Goal: Find specific page/section: Find specific page/section

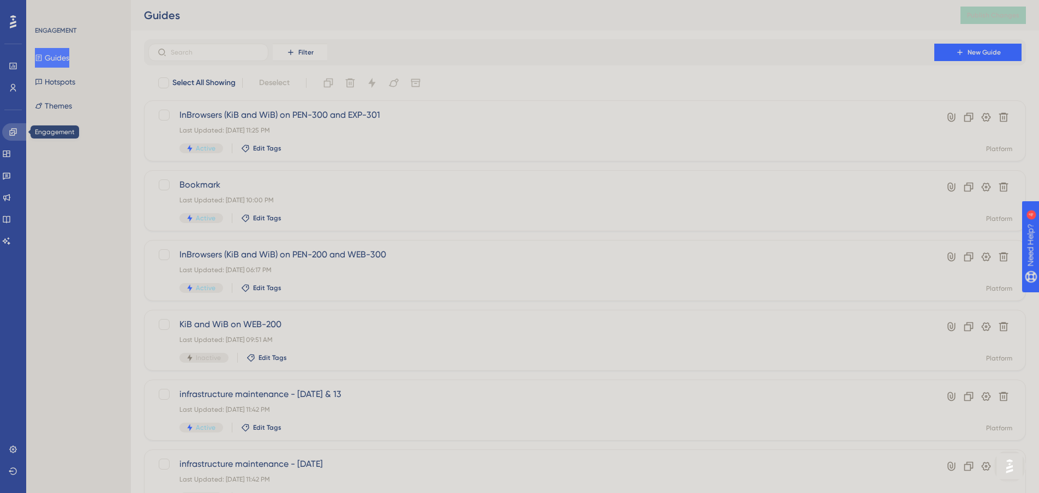
click at [16, 134] on icon at bounding box center [13, 132] width 9 height 9
click at [11, 149] on link at bounding box center [6, 153] width 9 height 17
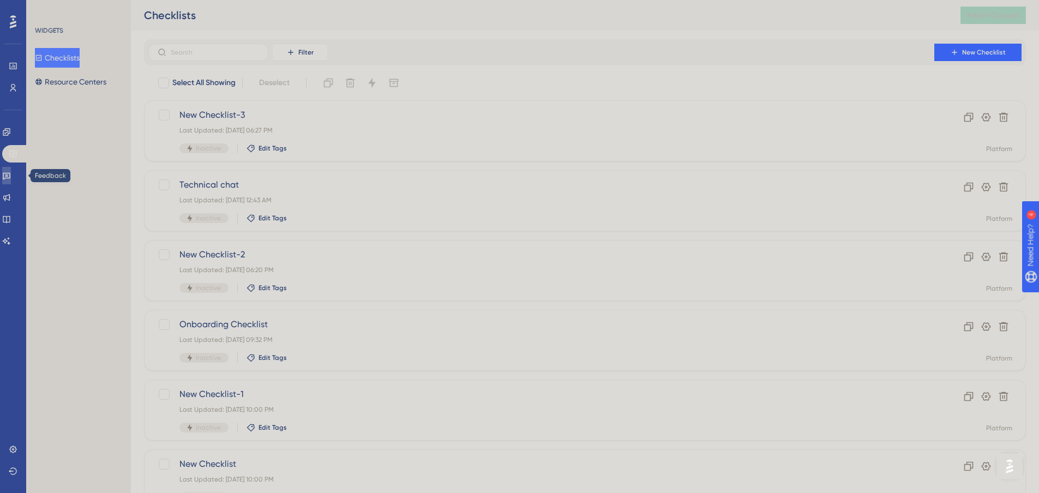
click at [11, 170] on link at bounding box center [6, 175] width 9 height 17
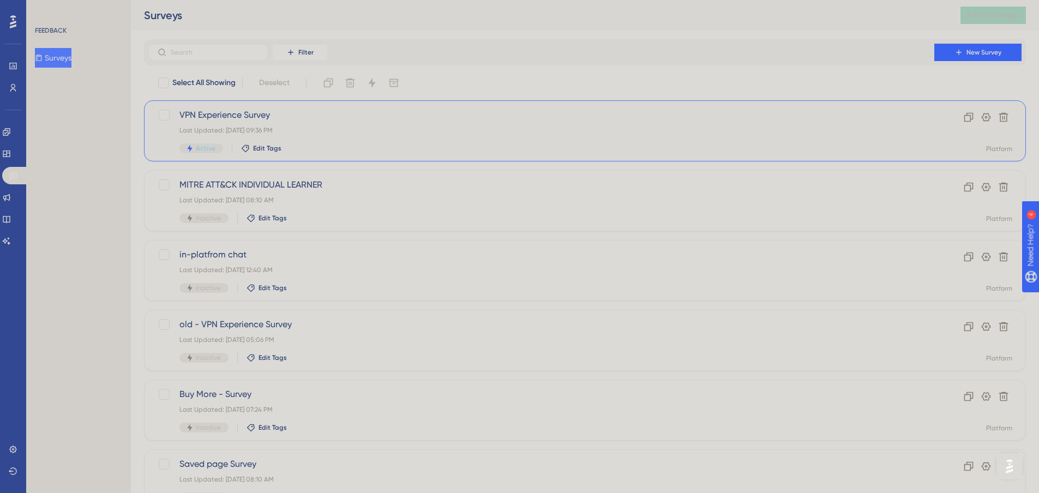
click at [302, 131] on div "Last Updated: [DATE] 09:36 PM" at bounding box center [541, 130] width 724 height 9
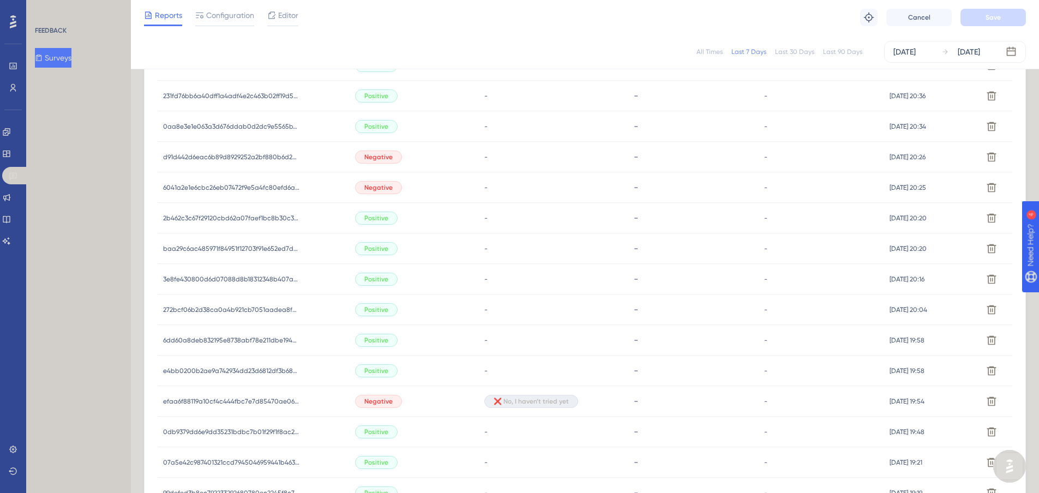
scroll to position [452, 5]
click at [220, 157] on span "d91d442d6eac6b89d8929252a2bf880b6d278e5e117423341e45b2c3213b5fe1" at bounding box center [231, 157] width 136 height 9
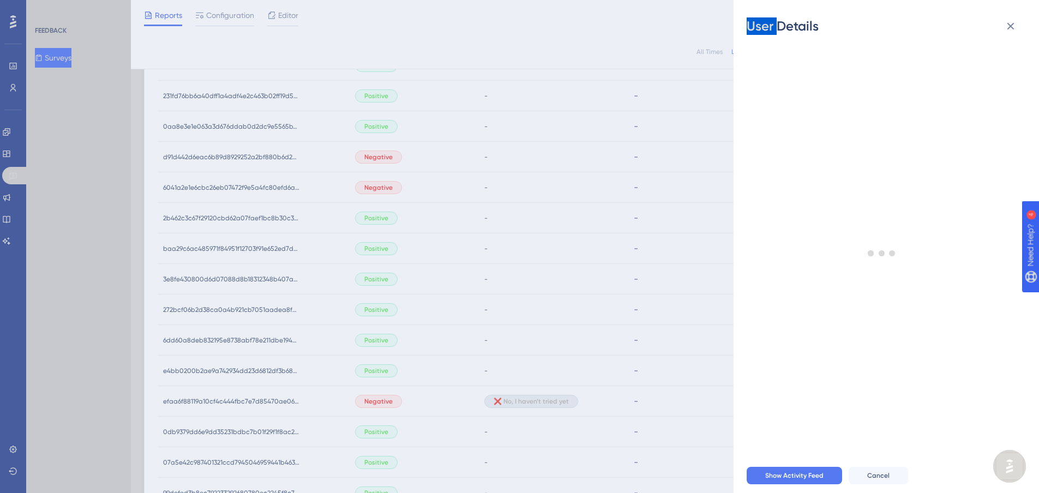
click at [220, 157] on div "User Details - # d91d442d6eac6b89d8929252a2bf880b6d278e5e117423341e45b2c3213b5f…" at bounding box center [519, 246] width 1039 height 493
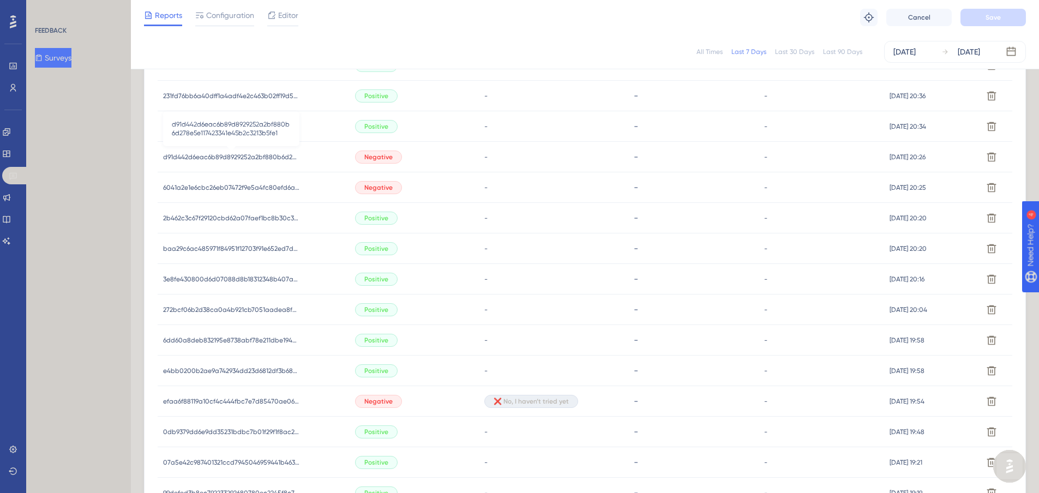
click at [220, 157] on span "d91d442d6eac6b89d8929252a2bf880b6d278e5e117423341e45b2c3213b5fe1" at bounding box center [231, 157] width 136 height 9
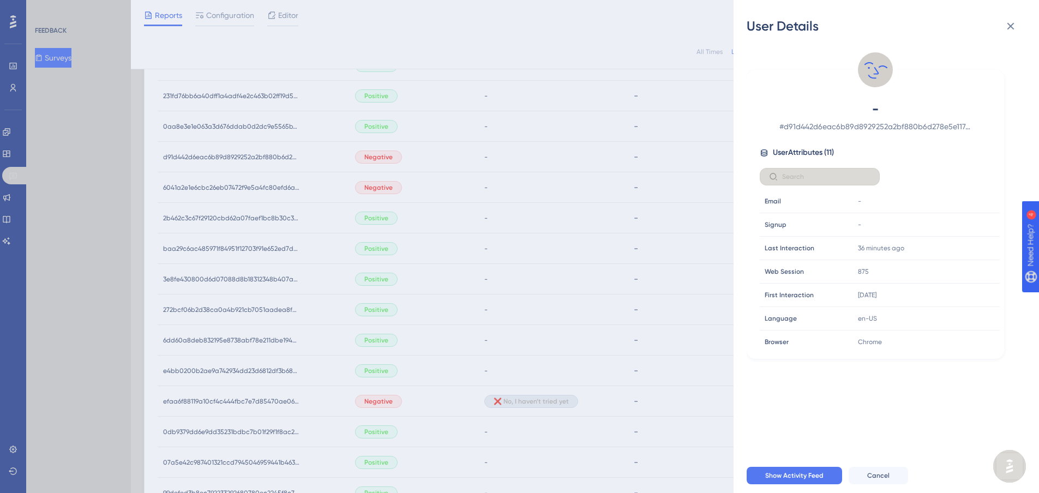
click at [830, 131] on span "# d91d442d6eac6b89d8929252a2bf880b6d278e5e117423341e45b2c3213b5fe1" at bounding box center [875, 126] width 192 height 13
click at [565, 146] on div "User Details - # d91d442d6eac6b89d8929252a2bf880b6d278e5e117423341e45b2c3213b5f…" at bounding box center [519, 246] width 1039 height 493
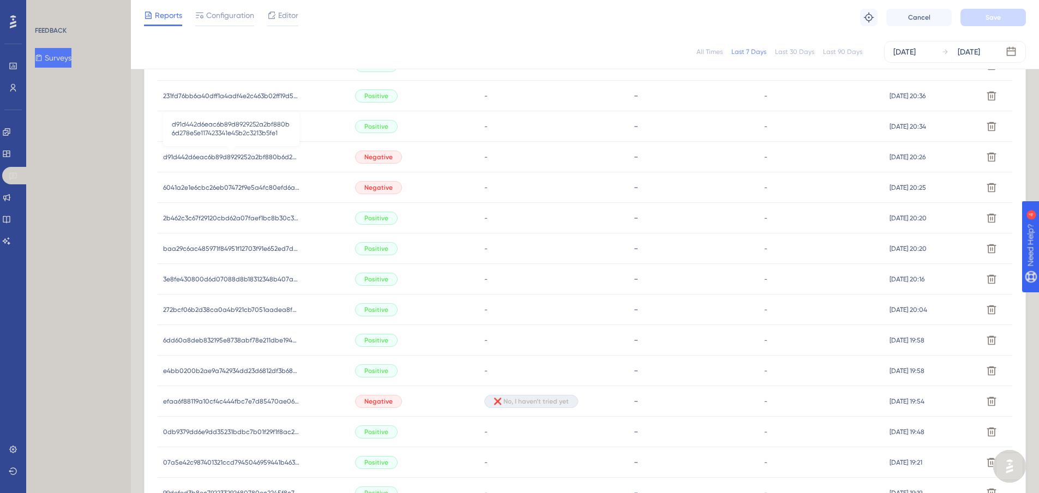
click at [272, 159] on span "d91d442d6eac6b89d8929252a2bf880b6d278e5e117423341e45b2c3213b5fe1" at bounding box center [231, 157] width 136 height 9
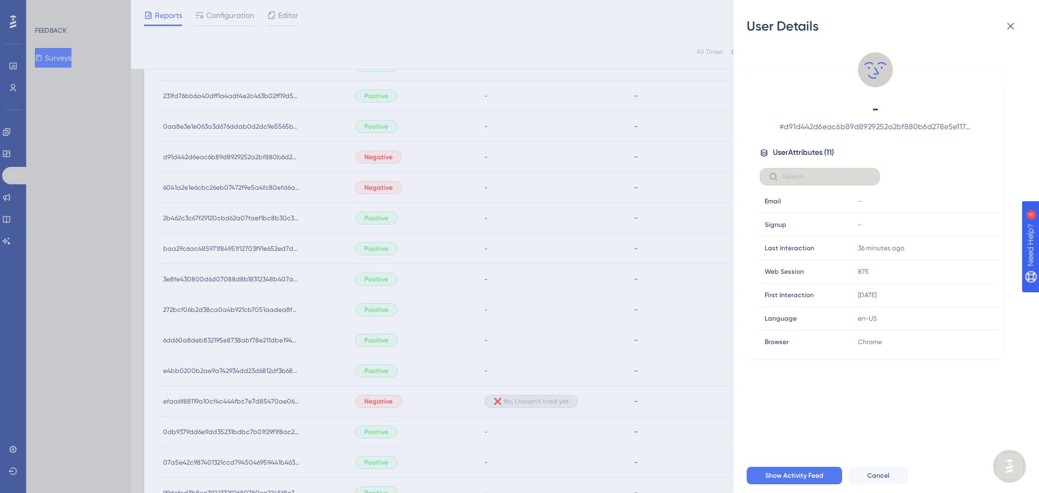
click at [511, 156] on div "User Details - # d91d442d6eac6b89d8929252a2bf880b6d278e5e117423341e45b2c3213b5f…" at bounding box center [519, 246] width 1039 height 493
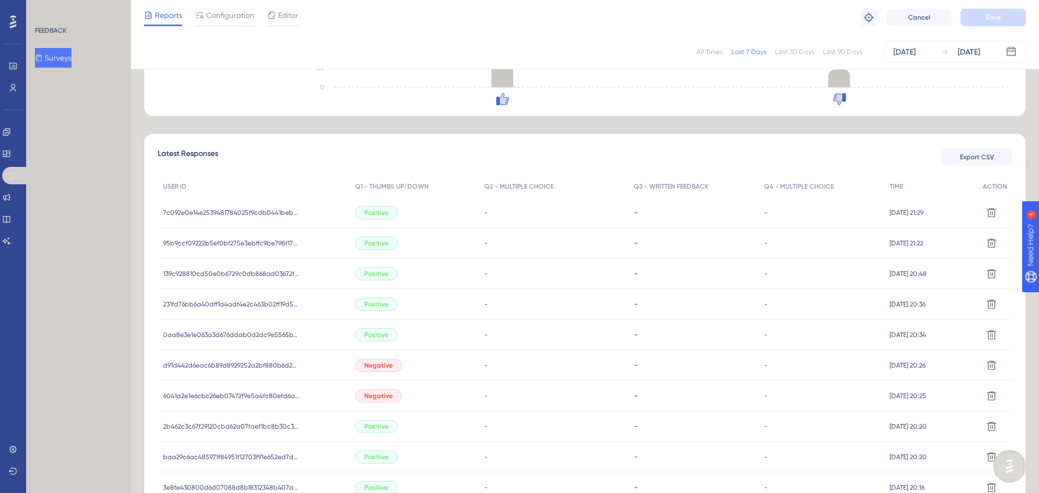
scroll to position [243, 5]
click at [270, 365] on span "d91d442d6eac6b89d8929252a2bf880b6d278e5e117423341e45b2c3213b5fe1" at bounding box center [231, 366] width 136 height 9
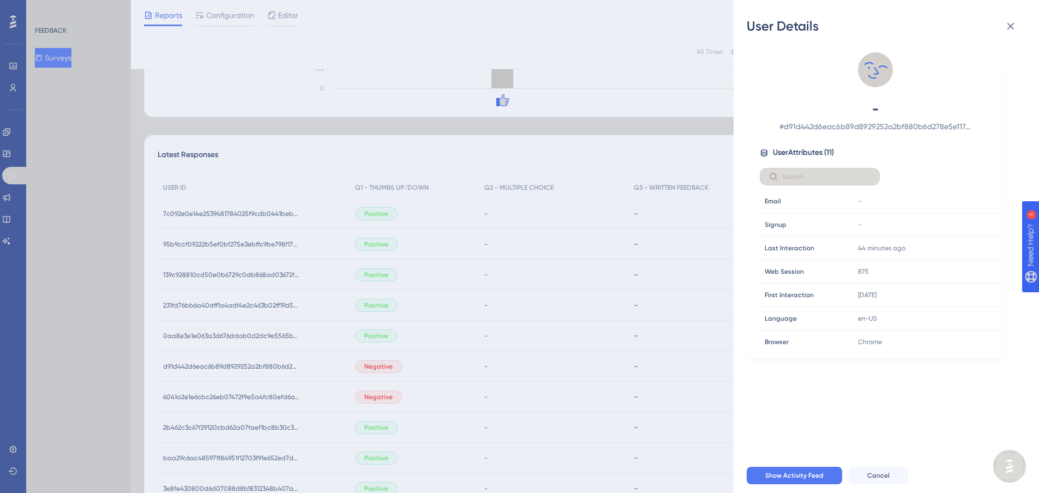
click at [807, 122] on span "# d91d442d6eac6b89d8929252a2bf880b6d278e5e117423341e45b2c3213b5fe1" at bounding box center [875, 126] width 192 height 13
click at [806, 125] on span "# d91d442d6eac6b89d8929252a2bf880b6d278e5e117423341e45b2c3213b5fe1" at bounding box center [875, 126] width 192 height 13
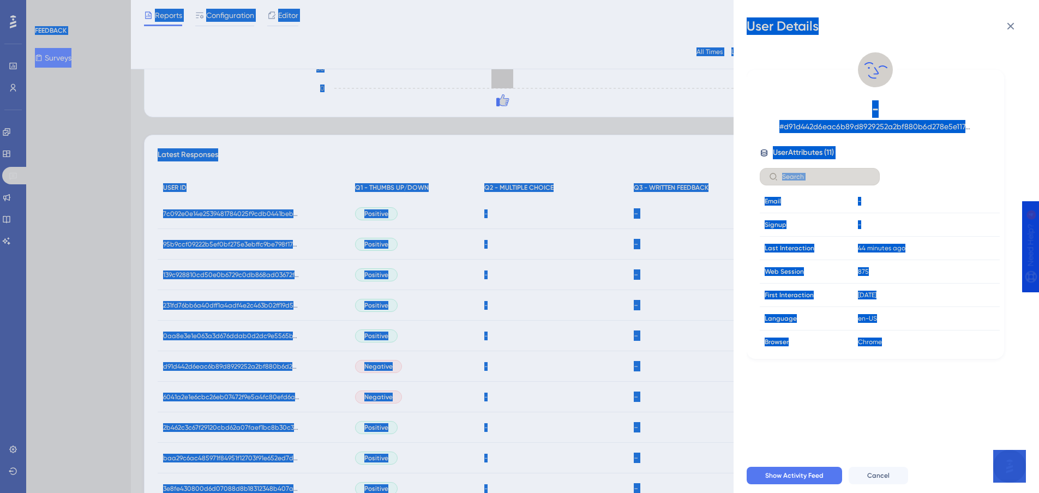
click at [807, 126] on span "# d91d442d6eac6b89d8929252a2bf880b6d278e5e117423341e45b2c3213b5fe1" at bounding box center [875, 126] width 192 height 13
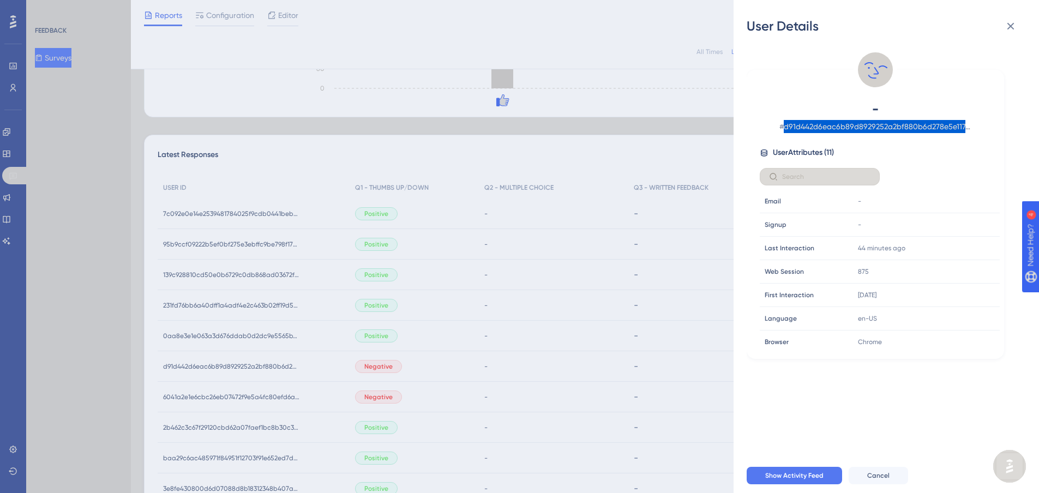
click at [807, 126] on span "# d91d442d6eac6b89d8929252a2bf880b6d278e5e117423341e45b2c3213b5fe1" at bounding box center [875, 126] width 192 height 13
click at [806, 126] on span "# d91d442d6eac6b89d8929252a2bf880b6d278e5e117423341e45b2c3213b5fe1" at bounding box center [875, 126] width 192 height 13
click at [822, 127] on span "# d91d442d6eac6b89d8929252a2bf880b6d278e5e117423341e45b2c3213b5fe1" at bounding box center [875, 126] width 192 height 13
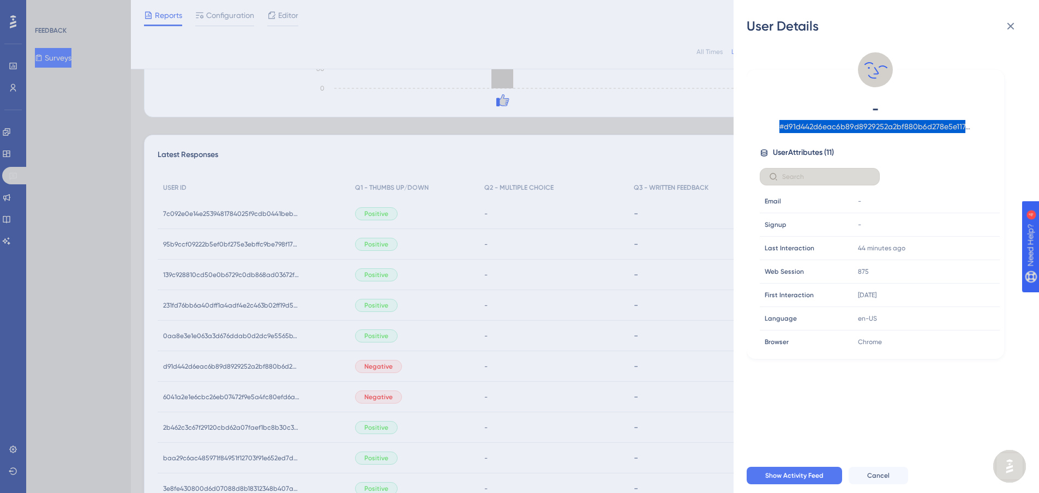
click at [822, 127] on span "# d91d442d6eac6b89d8929252a2bf880b6d278e5e117423341e45b2c3213b5fe1" at bounding box center [875, 126] width 192 height 13
click at [858, 127] on span "# d91d442d6eac6b89d8929252a2bf880b6d278e5e117423341e45b2c3213b5fe1" at bounding box center [875, 126] width 192 height 13
click at [867, 143] on div "- # d91d442d6eac6b89d8929252a2bf880b6d278e5e117423341e45b2c3213b5fe1 User Attri…" at bounding box center [875, 225] width 249 height 250
click at [875, 130] on span "# d91d442d6eac6b89d8929252a2bf880b6d278e5e117423341e45b2c3213b5fe1" at bounding box center [875, 126] width 192 height 13
click at [878, 128] on span "# d91d442d6eac6b89d8929252a2bf880b6d278e5e117423341e45b2c3213b5fe1" at bounding box center [875, 126] width 192 height 13
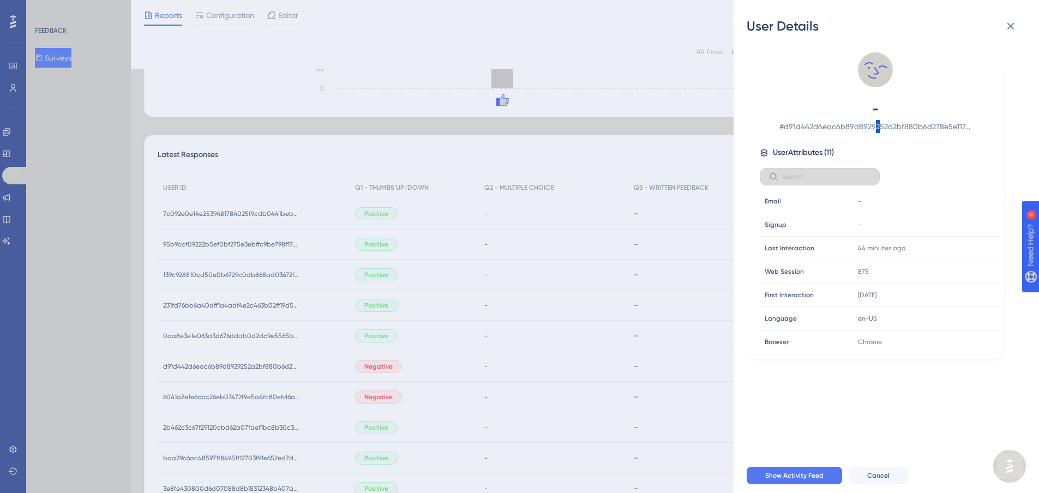
click at [878, 129] on span "# d91d442d6eac6b89d8929252a2bf880b6d278e5e117423341e45b2c3213b5fe1" at bounding box center [875, 126] width 192 height 13
click at [880, 127] on span "# d91d442d6eac6b89d8929252a2bf880b6d278e5e117423341e45b2c3213b5fe1" at bounding box center [875, 126] width 192 height 13
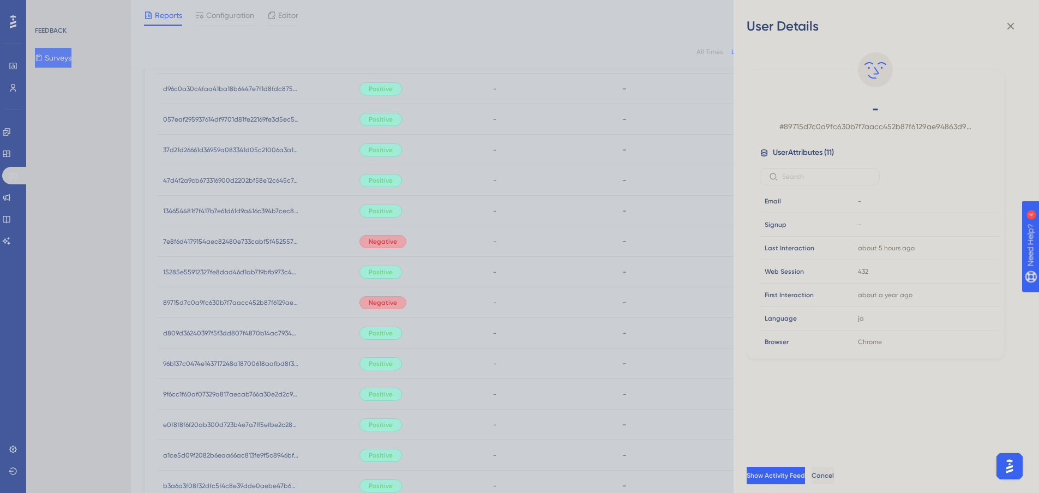
click at [516, 101] on div "User Details - # 89715d7c0a9fc630b7f7aacc452b87f6129ae94863d9fa3fc966806aac2789…" at bounding box center [519, 246] width 1039 height 493
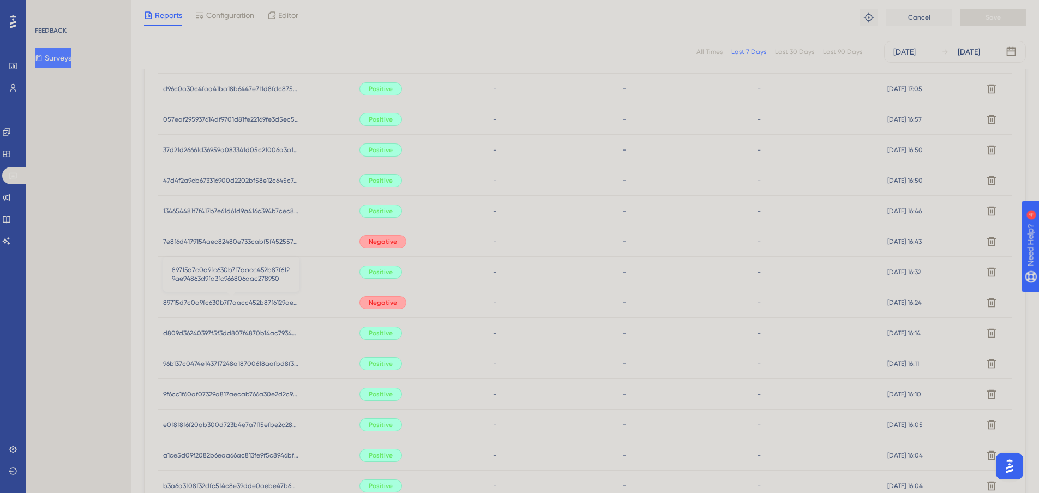
click at [262, 300] on span "89715d7c0a9fc630b7f7aacc452b87f6129ae94863d9fa3fc966806aac278950" at bounding box center [231, 302] width 136 height 9
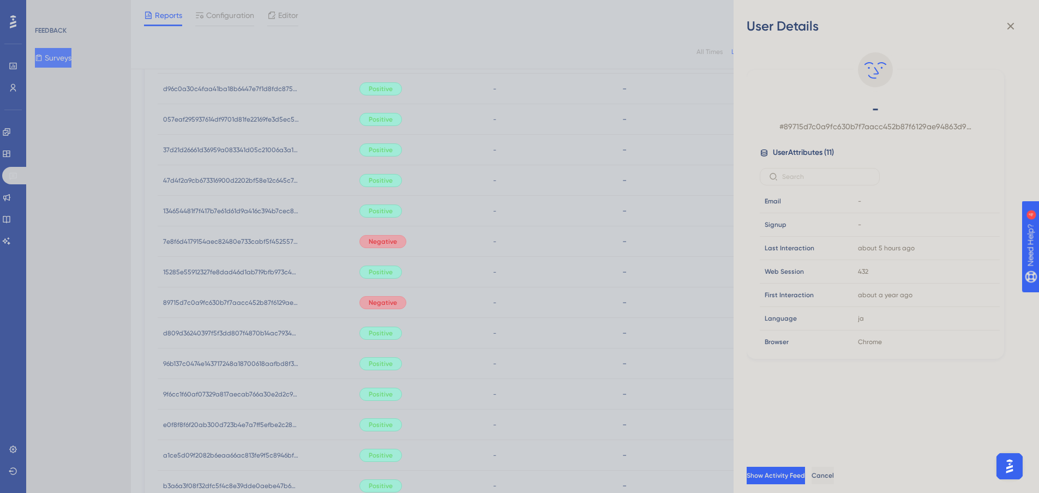
click at [262, 300] on div "User Details - # 89715d7c0a9fc630b7f7aacc452b87f6129ae94863d9fa3fc966806aac2789…" at bounding box center [519, 246] width 1039 height 493
